Goal: Browse casually: Explore the website without a specific task or goal

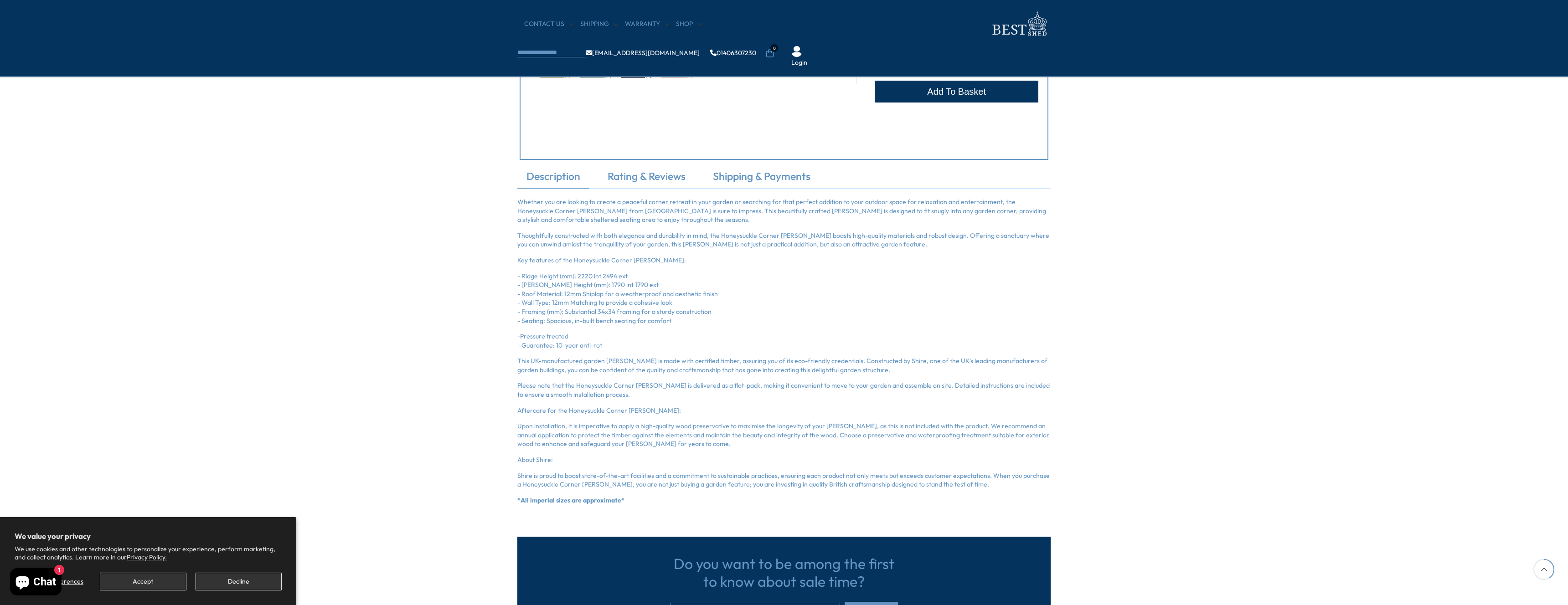
scroll to position [627, 0]
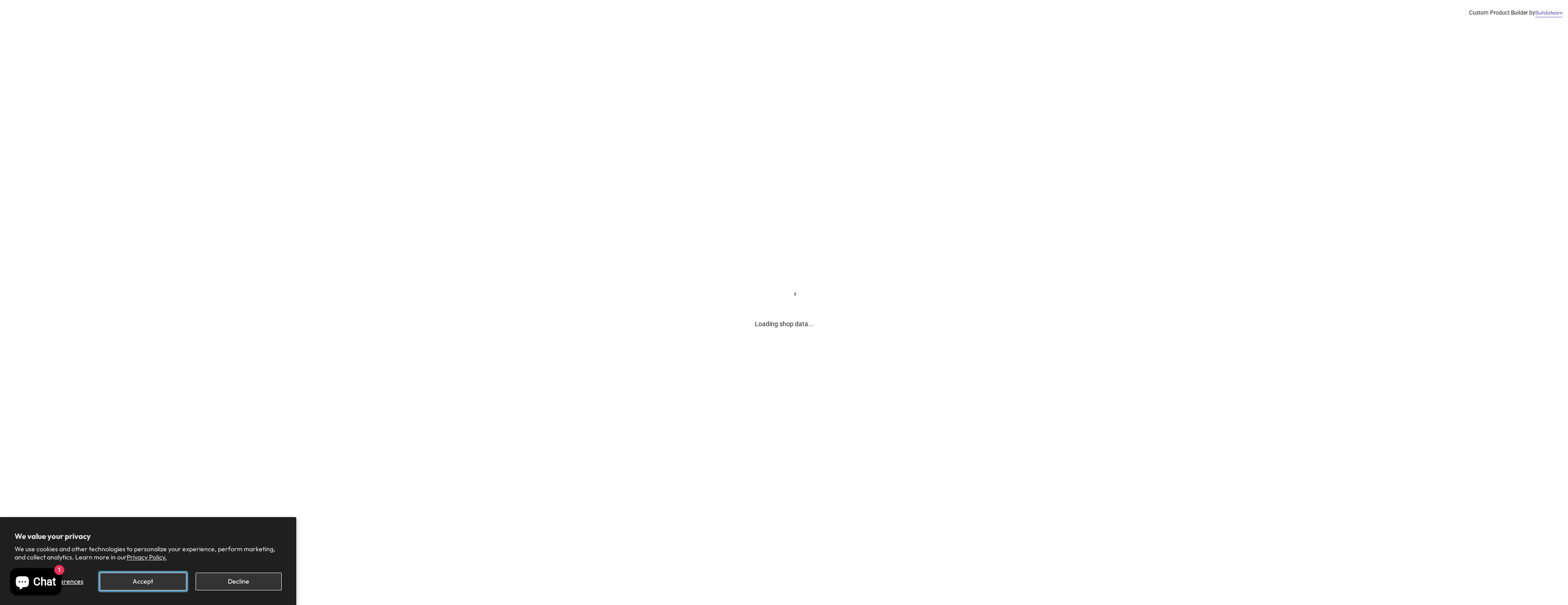
click at [170, 589] on button "Accept" at bounding box center [142, 581] width 86 height 18
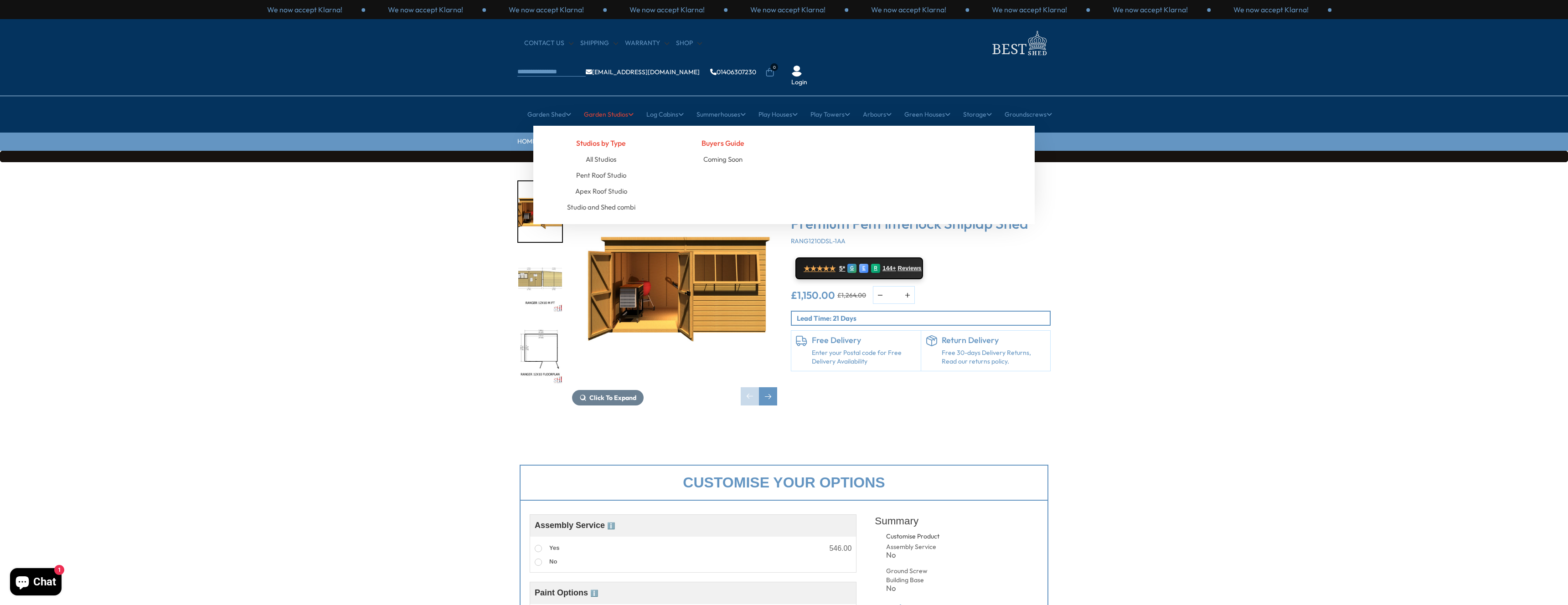
click at [604, 103] on link "Garden Studios" at bounding box center [609, 114] width 50 height 23
click at [830, 103] on link "Play Towers" at bounding box center [830, 114] width 39 height 23
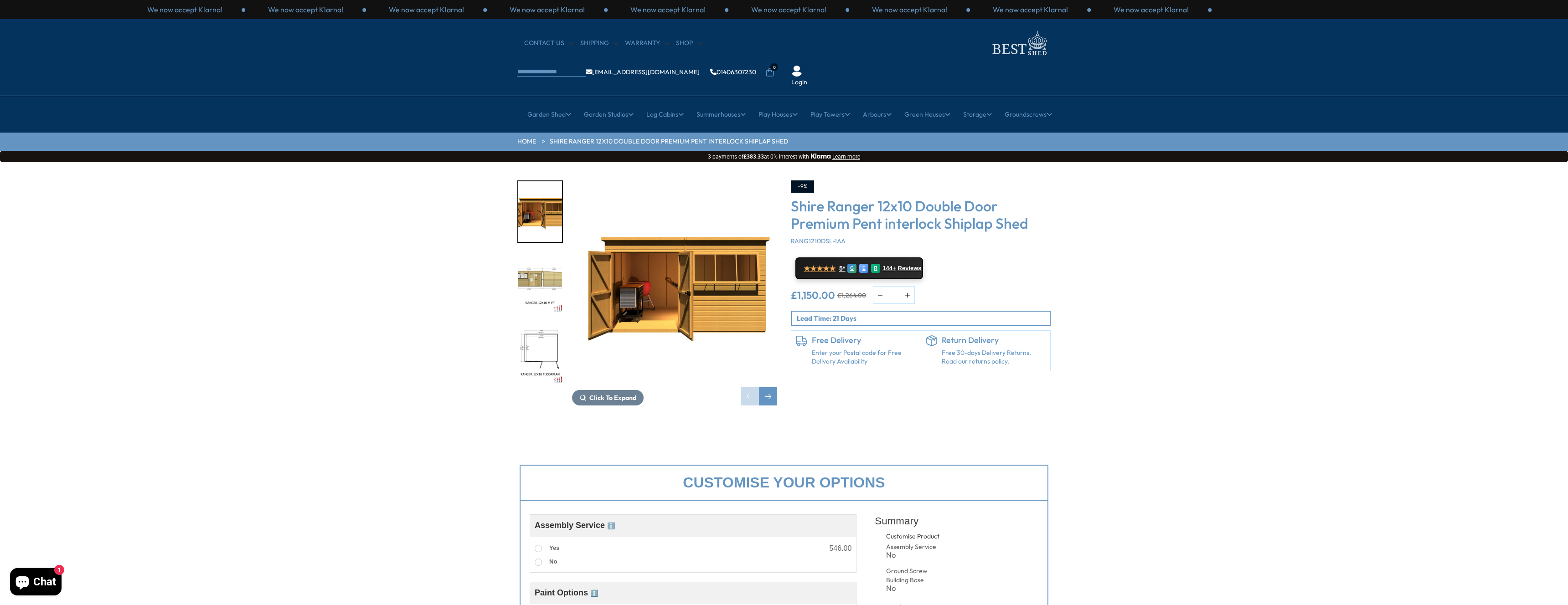
click at [987, 50] on img at bounding box center [1019, 43] width 64 height 30
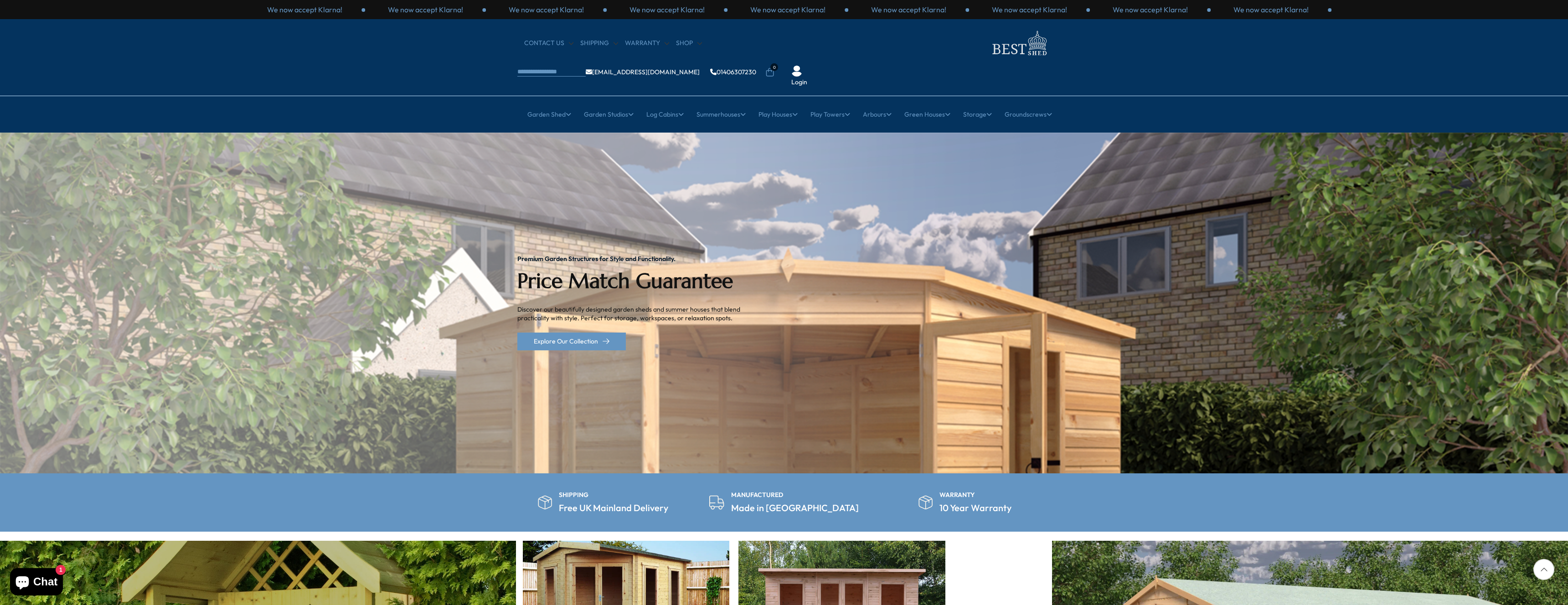
click at [432, 480] on section "SHIPPING Free UK Mainland Delivery MANUFACTURED Made in [GEOGRAPHIC_DATA] WARRA…" at bounding box center [784, 503] width 1568 height 58
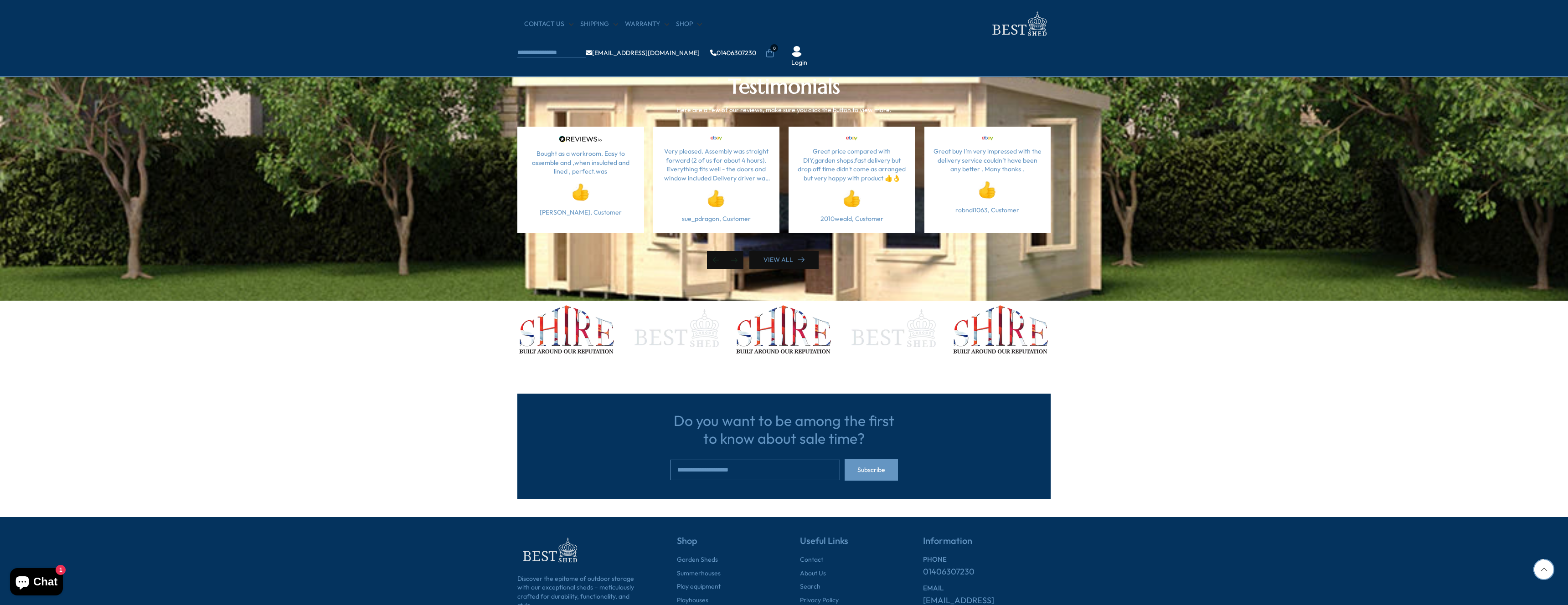
scroll to position [2513, 0]
